Goal: Information Seeking & Learning: Learn about a topic

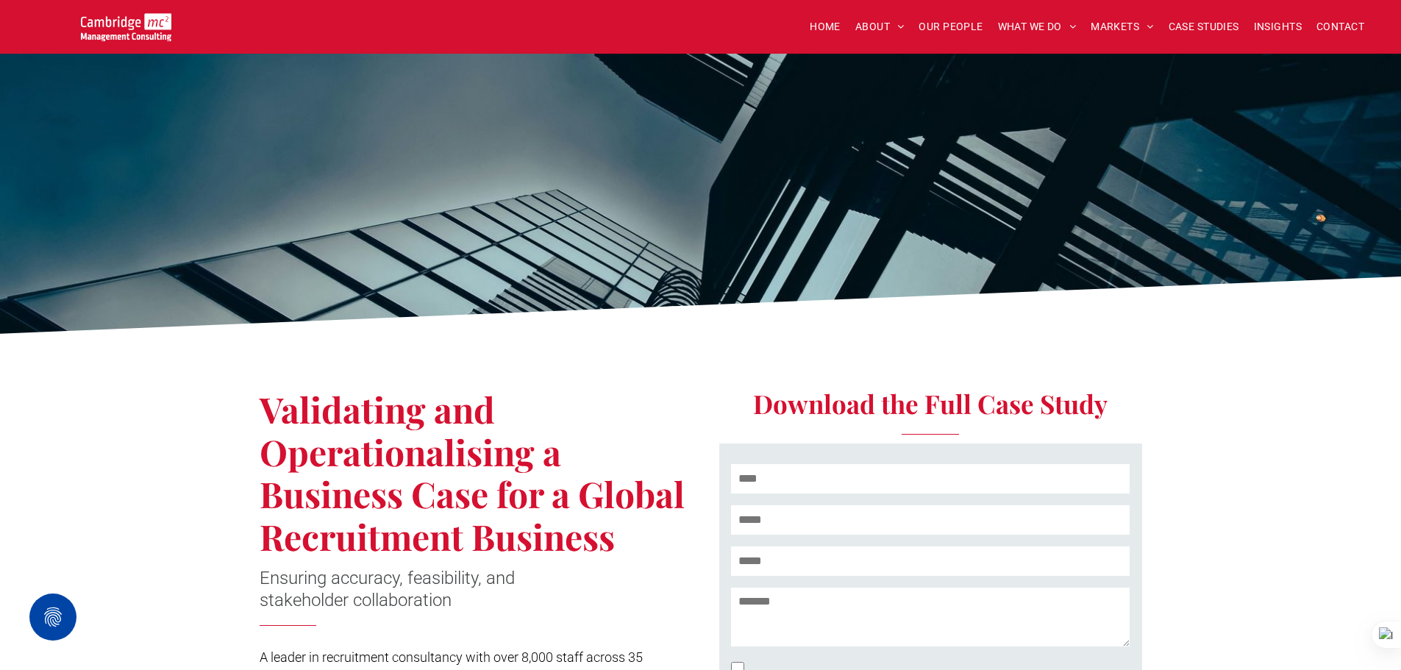
scroll to position [221, 0]
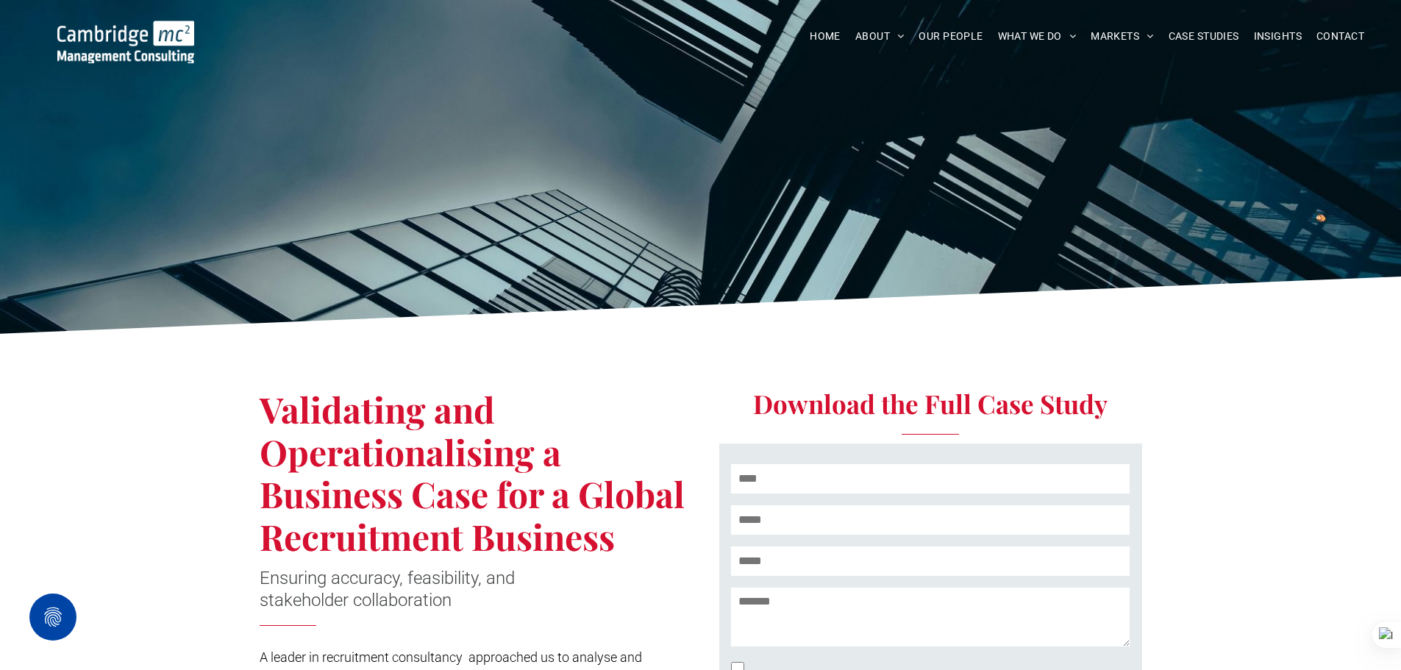
click at [147, 29] on img at bounding box center [125, 42] width 137 height 43
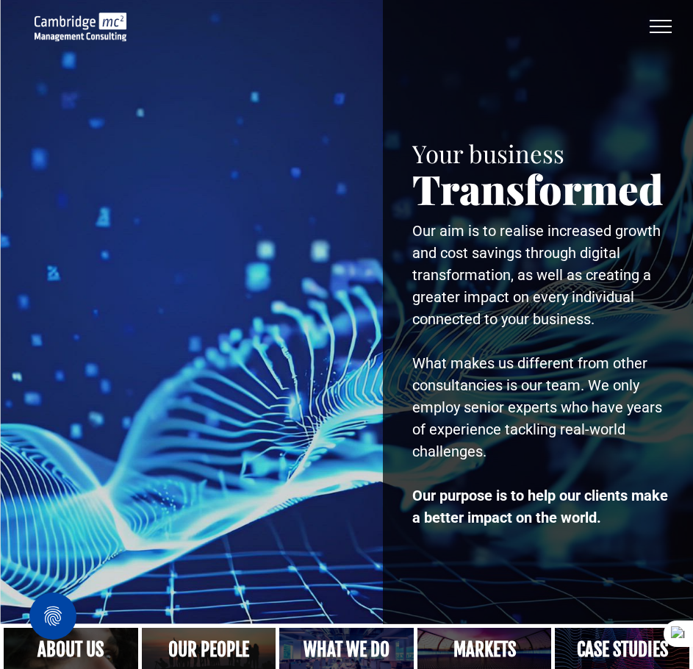
drag, startPoint x: 663, startPoint y: 29, endPoint x: 657, endPoint y: 35, distance: 7.8
click at [663, 30] on button "menu" at bounding box center [661, 26] width 38 height 38
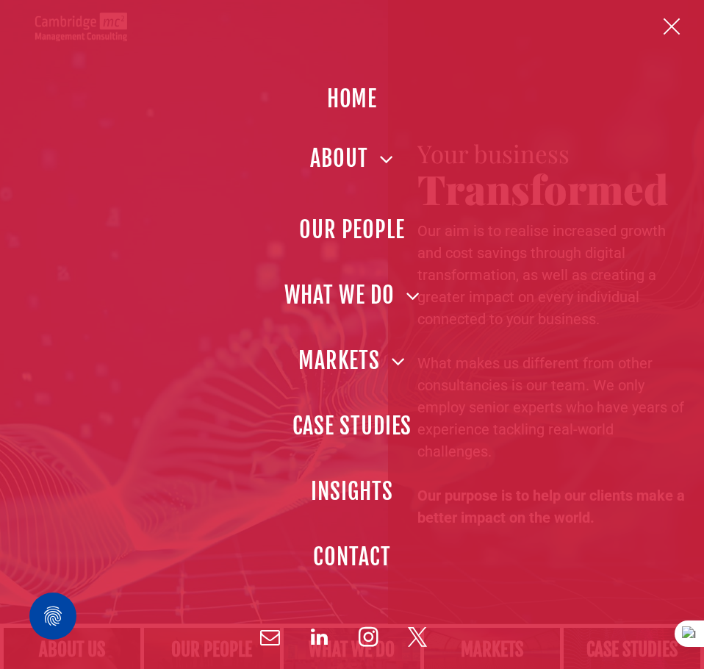
click at [350, 155] on span "ABOUT" at bounding box center [351, 158] width 83 height 33
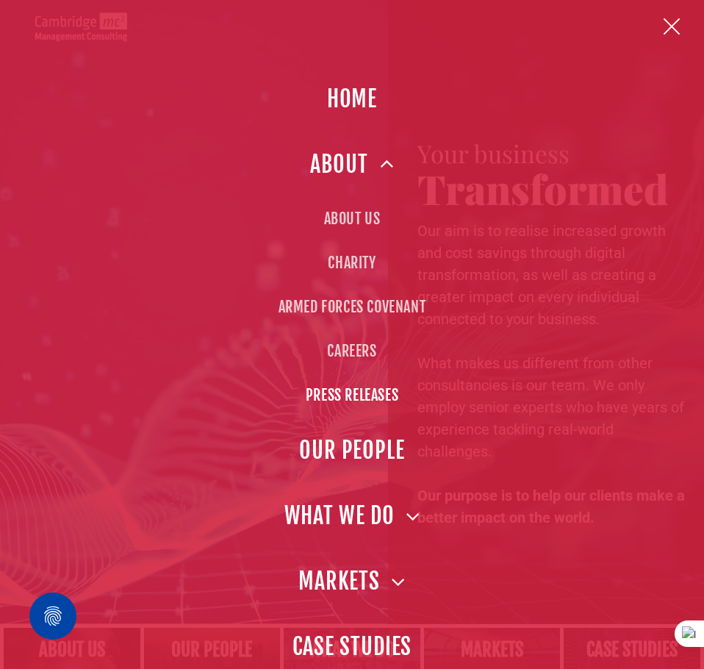
click at [364, 407] on link "PRESS RELEASES" at bounding box center [352, 396] width 631 height 44
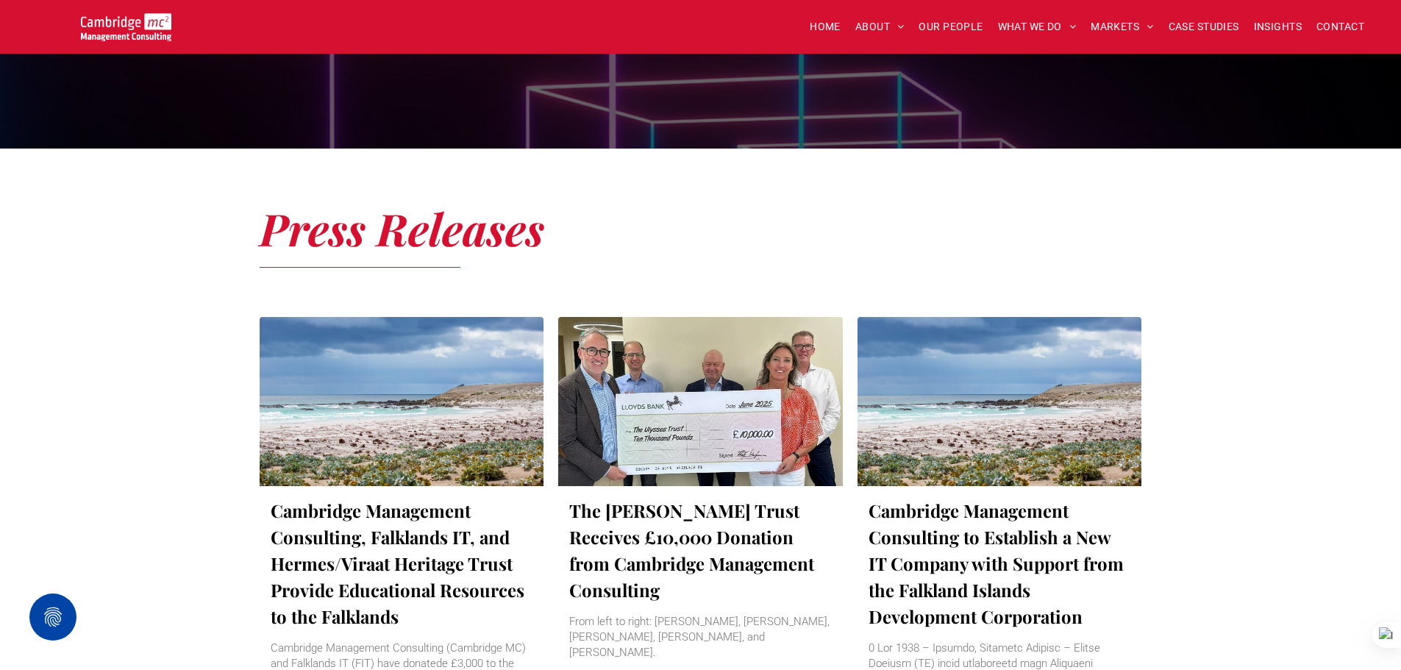
scroll to position [484, 0]
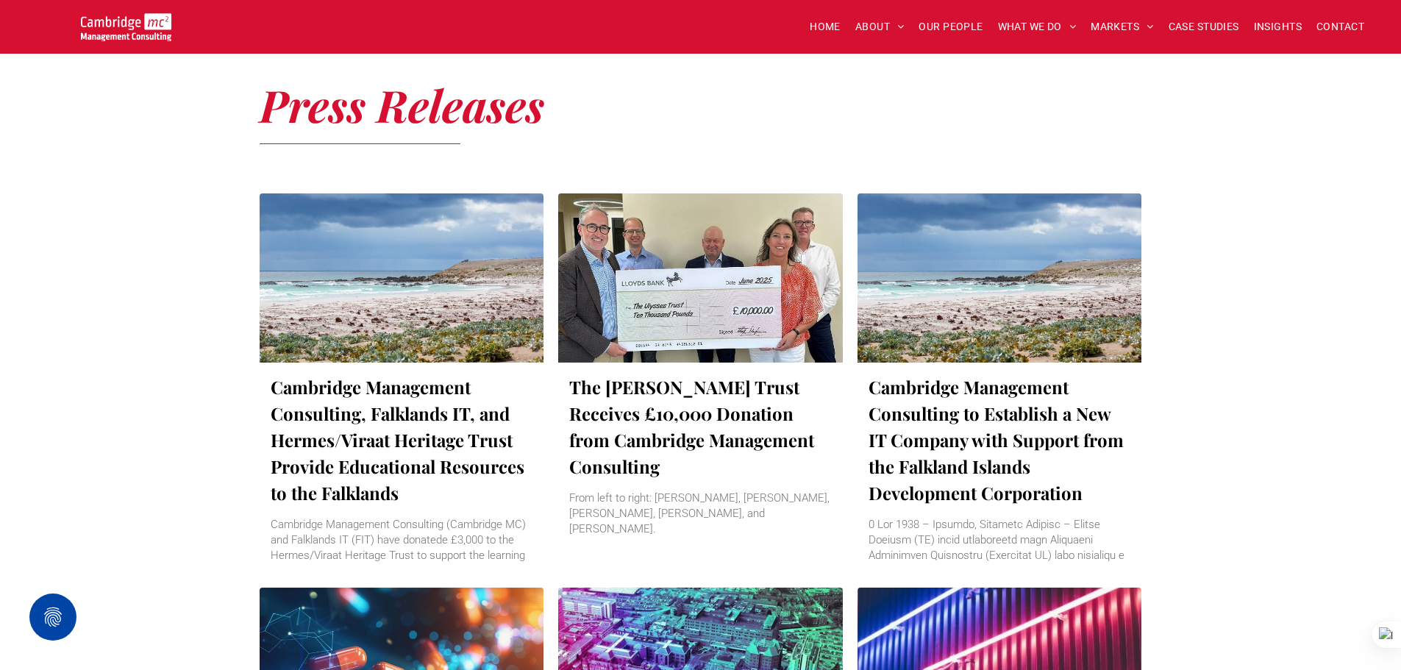
click at [287, 206] on div at bounding box center [402, 277] width 302 height 179
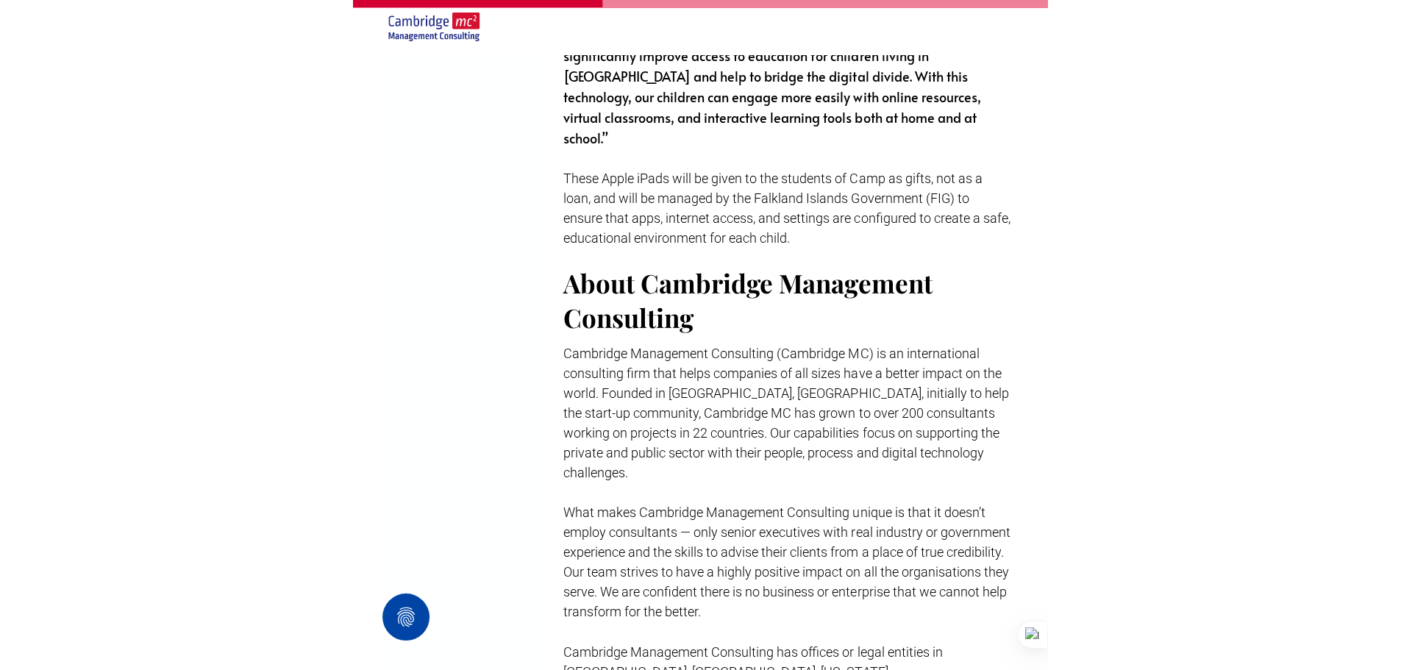
scroll to position [1765, 0]
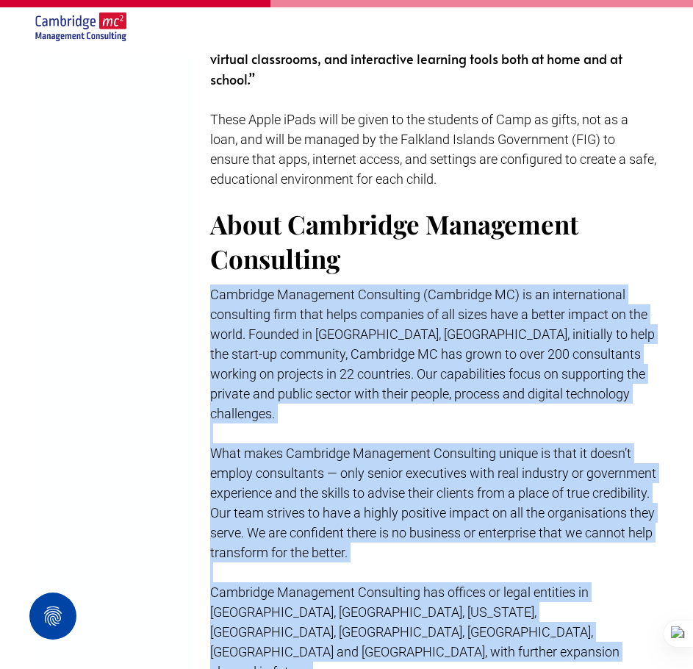
drag, startPoint x: 213, startPoint y: 193, endPoint x: 607, endPoint y: 530, distance: 518.5
click at [363, 229] on div "Cambridge Management Consulting (Cambridge MC) is an international consulting f…" at bounding box center [433, 493] width 446 height 420
copy div "Loremipsu Dolorsitam Consectetu (Adipiscin EL) se do eiusmodtempor incididunt u…"
